Goal: Task Accomplishment & Management: Complete application form

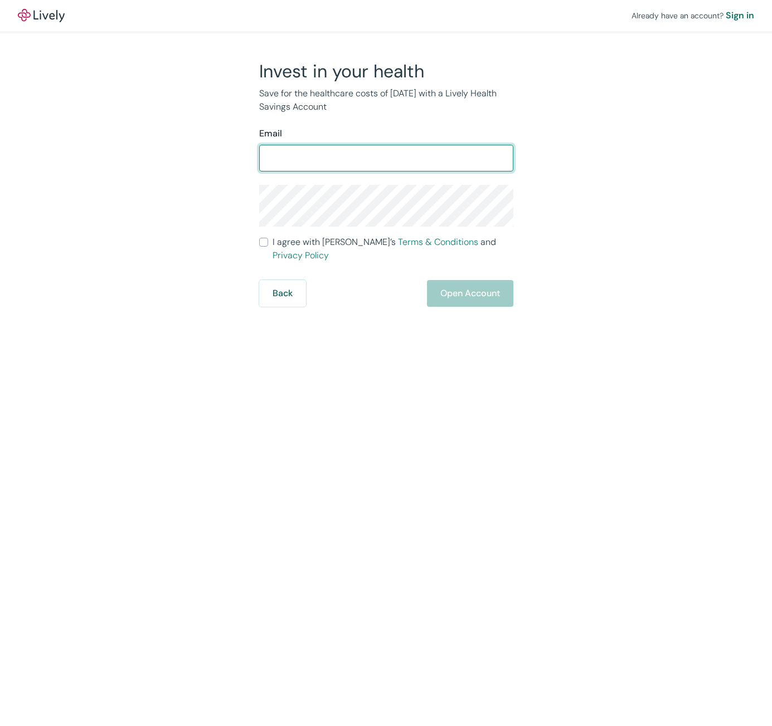
click at [295, 158] on input "Email" at bounding box center [386, 158] width 254 height 22
type input "[PERSON_NAME][EMAIL_ADDRESS][PERSON_NAME][DOMAIN_NAME]"
click at [297, 228] on form "Email [PERSON_NAME][EMAIL_ADDRESS][PERSON_NAME][DOMAIN_NAME] ​ I agree with [PE…" at bounding box center [386, 217] width 254 height 180
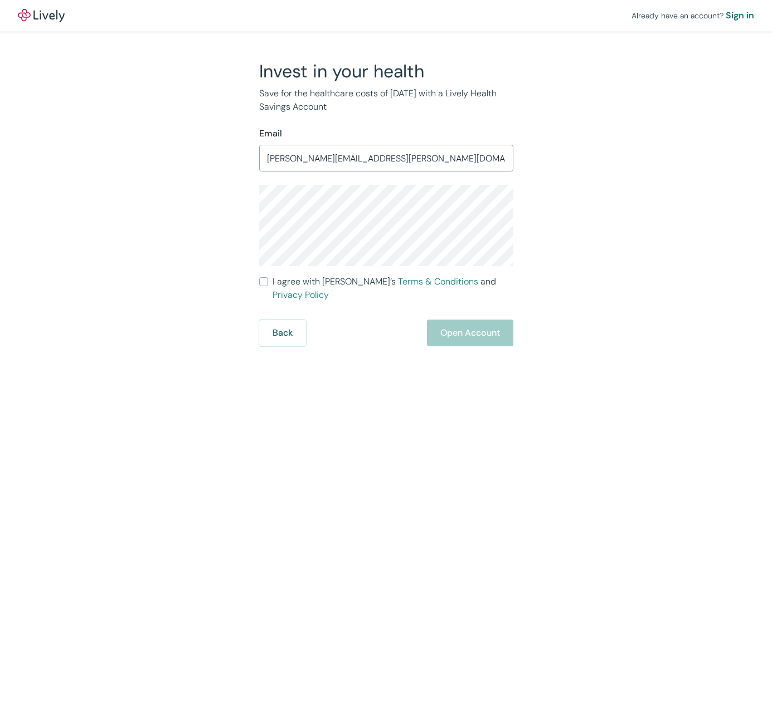
click at [266, 287] on label "I agree with Lively’s Terms & Conditions and Privacy Policy" at bounding box center [386, 288] width 254 height 27
click at [266, 286] on input "I agree with Lively’s Terms & Conditions and Privacy Policy" at bounding box center [263, 281] width 9 height 9
checkbox input "true"
click at [456, 320] on button "Open Account" at bounding box center [470, 333] width 86 height 27
